Goal: Navigation & Orientation: Find specific page/section

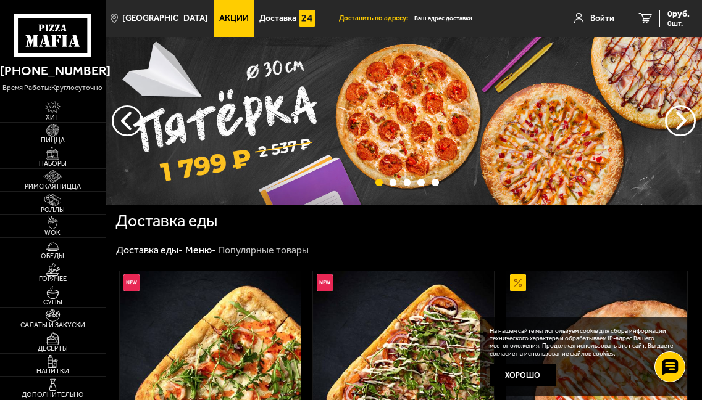
scroll to position [123, 0]
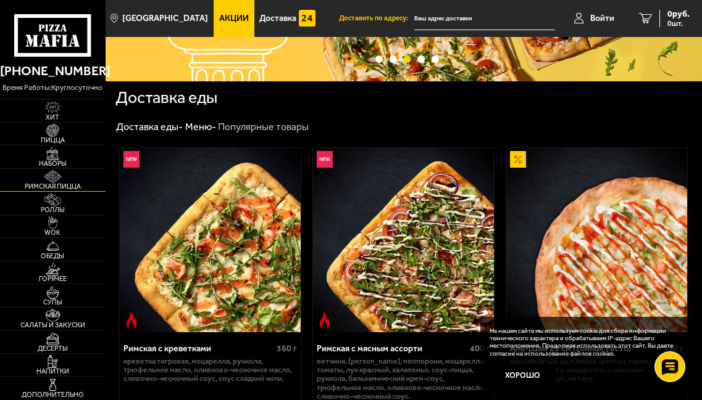
click at [50, 178] on img at bounding box center [53, 176] width 28 height 13
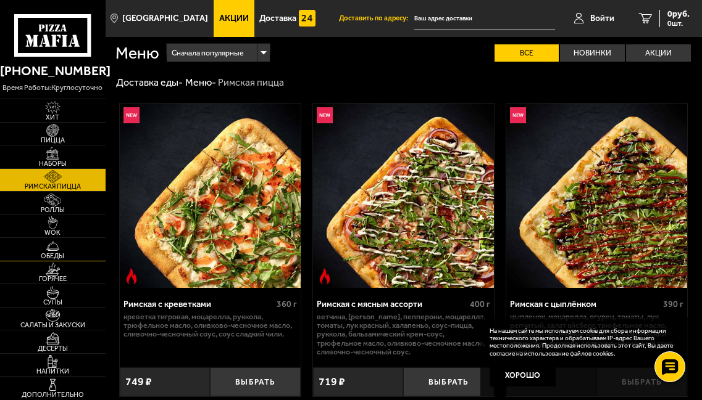
click at [51, 253] on img at bounding box center [53, 246] width 28 height 13
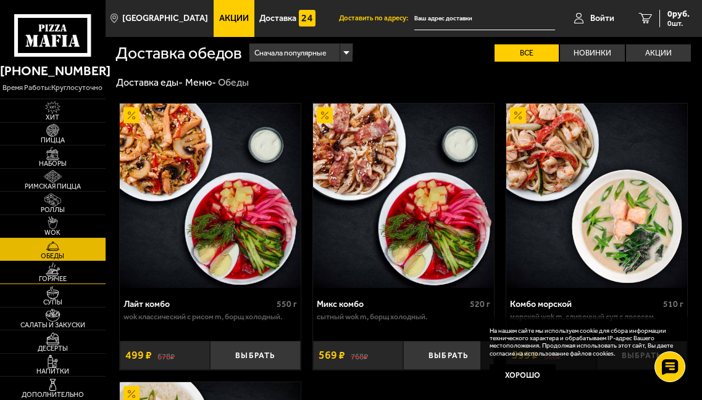
click at [49, 276] on img at bounding box center [53, 269] width 28 height 13
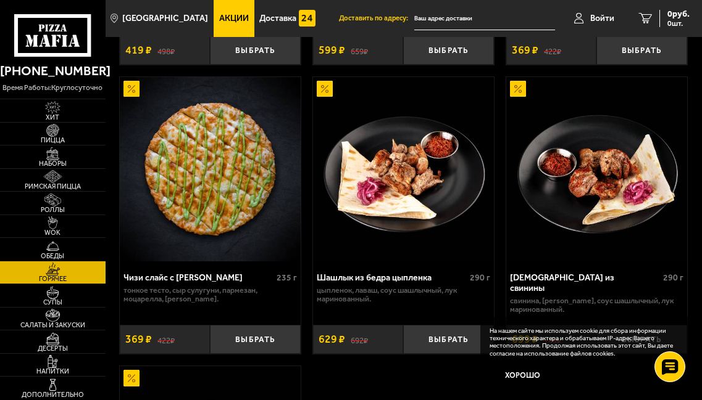
scroll to position [1419, 0]
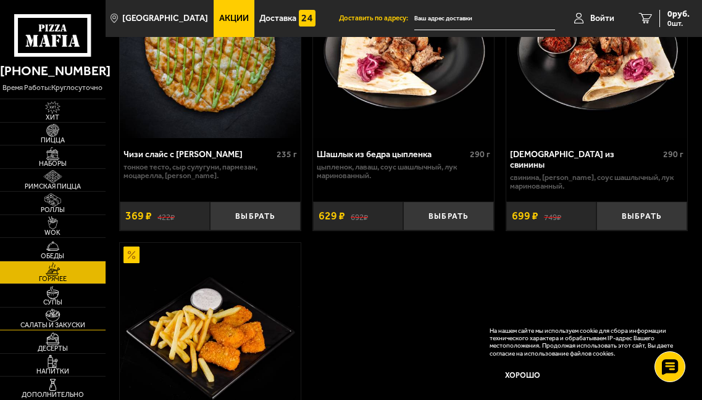
click at [57, 319] on img at bounding box center [53, 315] width 28 height 13
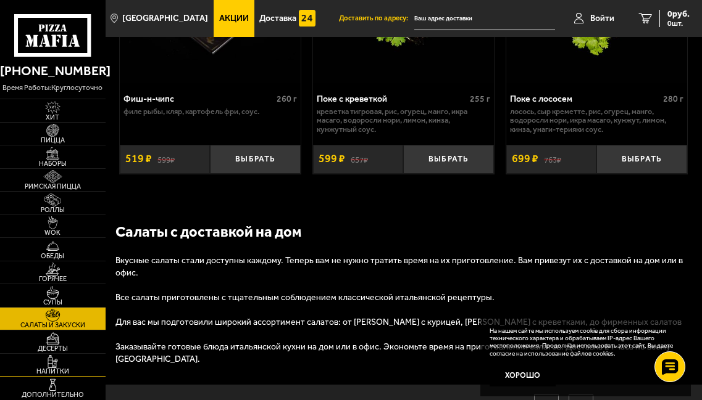
scroll to position [1552, 0]
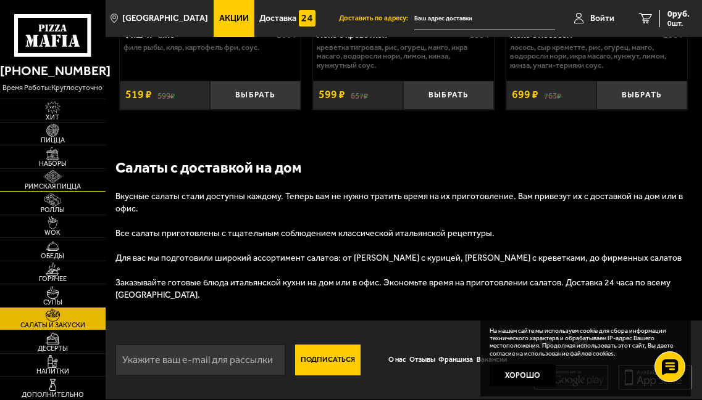
click at [60, 183] on img at bounding box center [53, 176] width 28 height 13
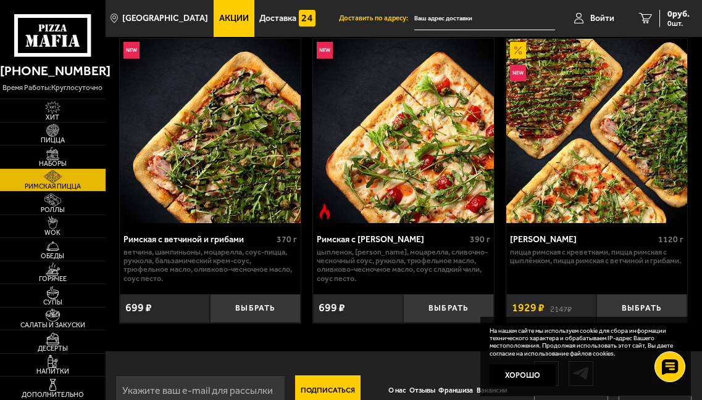
scroll to position [404, 0]
